Goal: Information Seeking & Learning: Learn about a topic

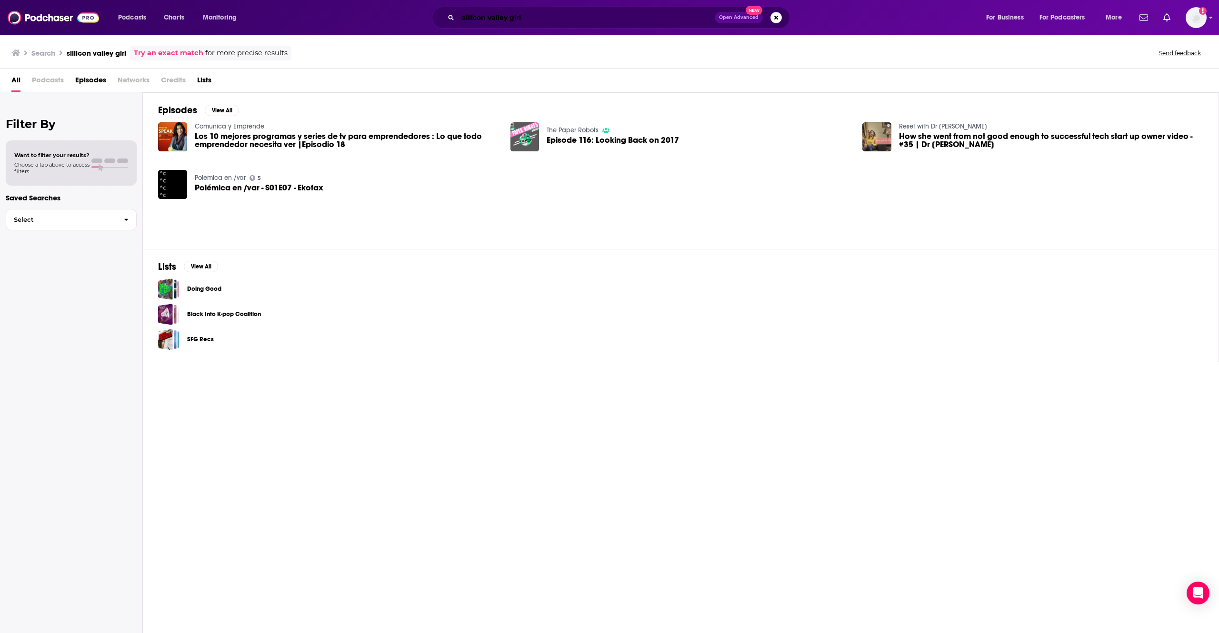
click at [479, 10] on input "sillicon valley girl" at bounding box center [586, 17] width 257 height 15
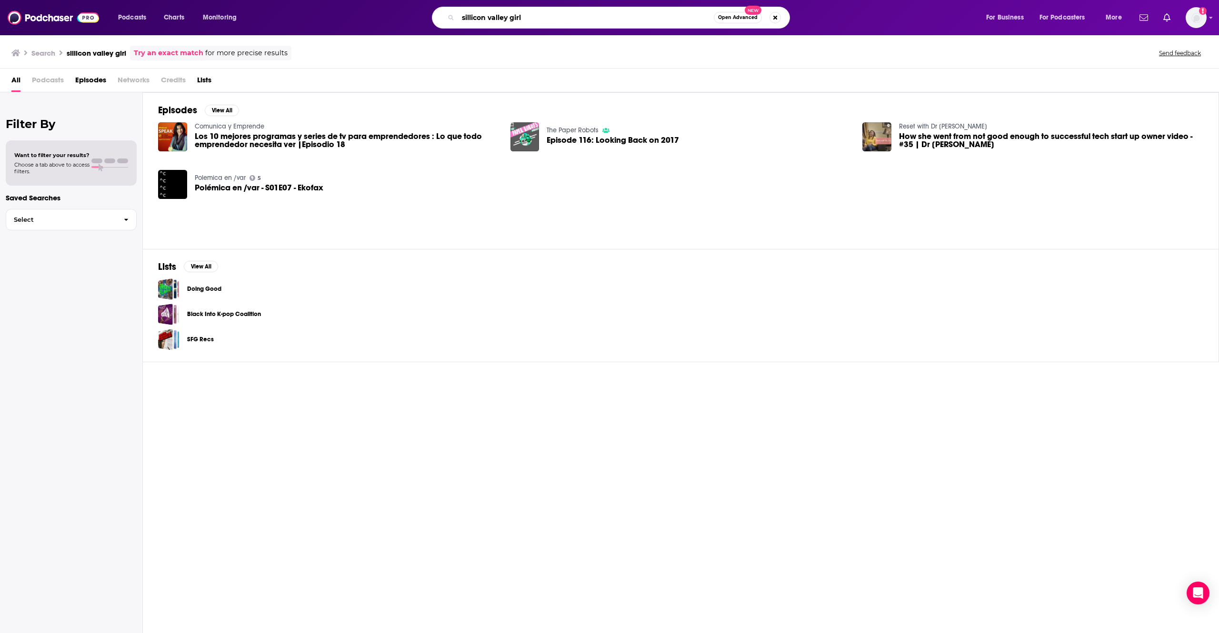
click at [469, 15] on input "sillicon valley girl" at bounding box center [586, 17] width 256 height 15
type input "silicon valley girl"
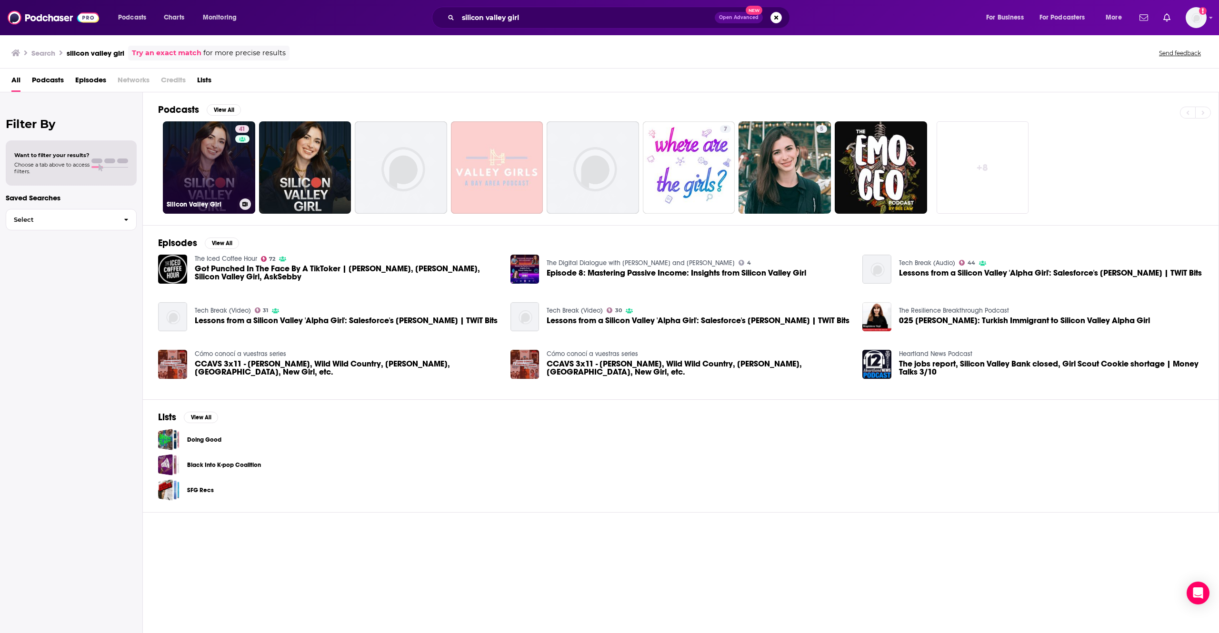
click at [203, 182] on link "41 Silicon Valley Girl" at bounding box center [209, 167] width 92 height 92
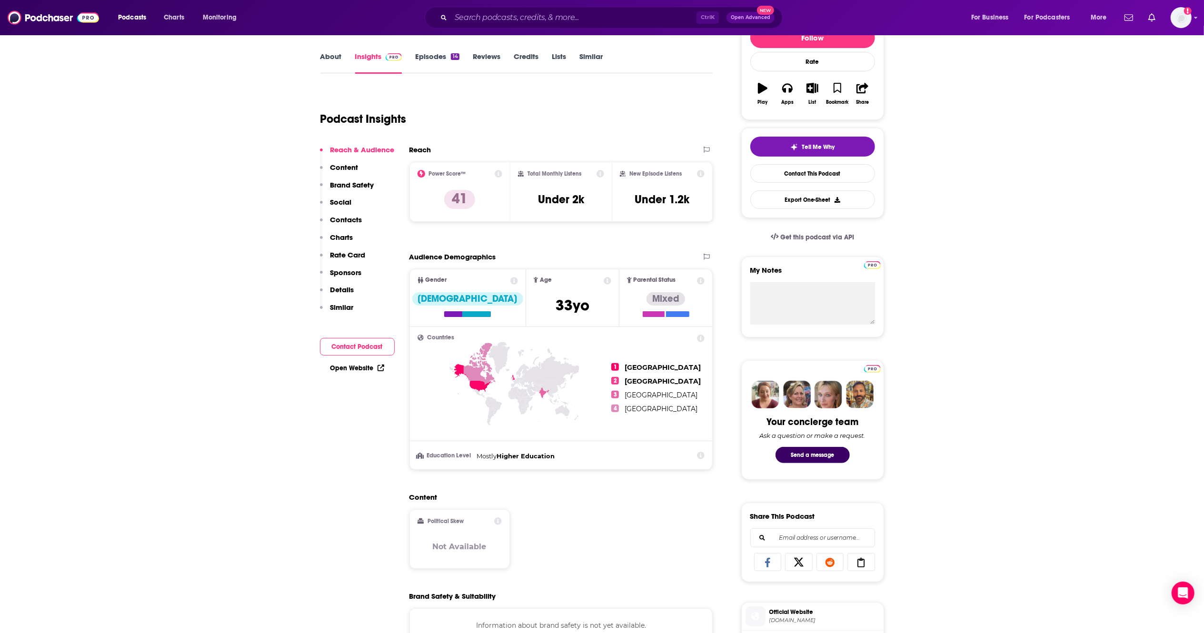
scroll to position [130, 0]
